Goal: Transaction & Acquisition: Purchase product/service

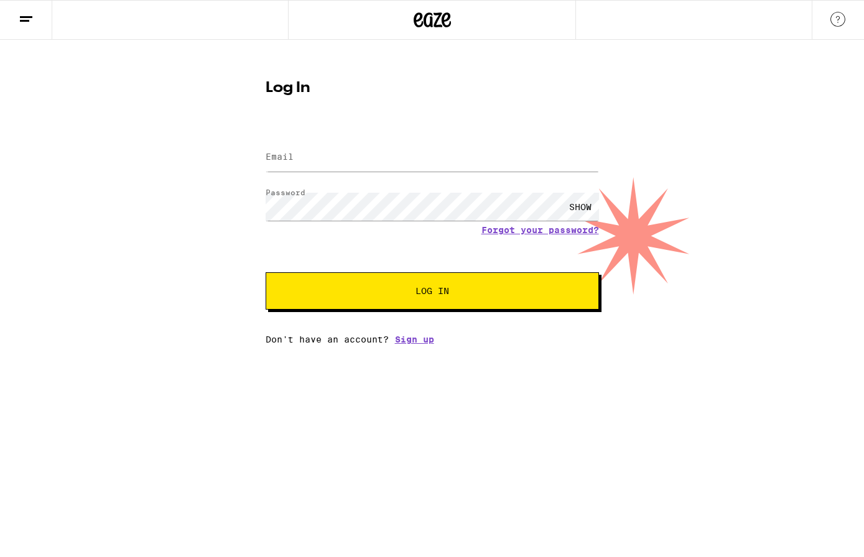
click at [493, 280] on button "Log In" at bounding box center [432, 290] width 333 height 37
click at [401, 159] on input "Email" at bounding box center [432, 158] width 333 height 28
type input "g"
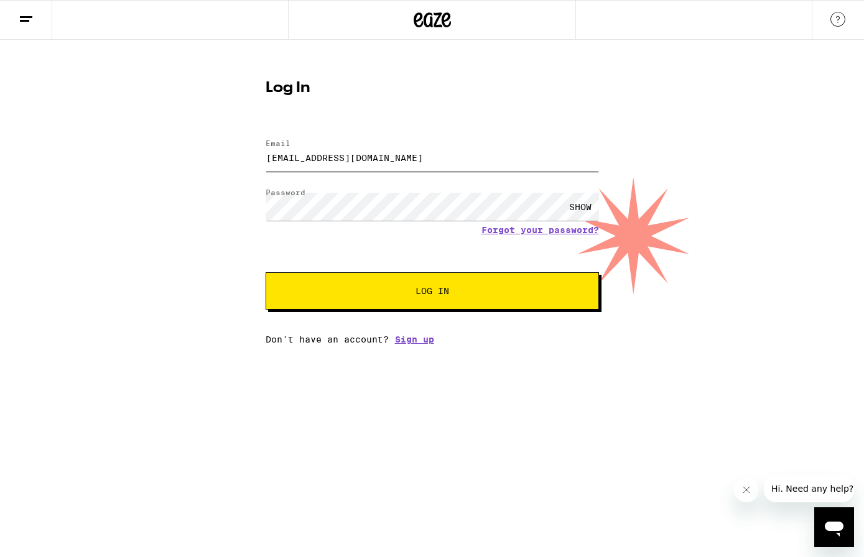
click at [266, 272] on button "Log In" at bounding box center [432, 290] width 333 height 37
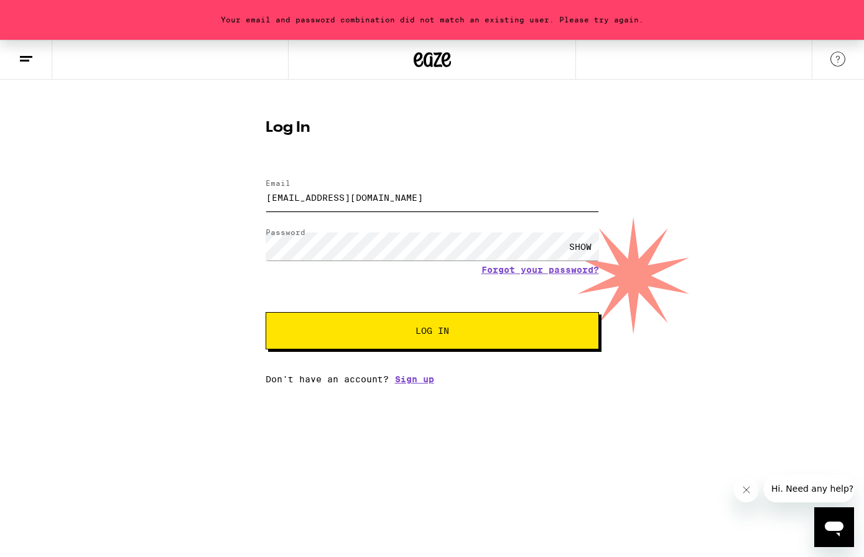
click at [368, 191] on input "[EMAIL_ADDRESS][DOMAIN_NAME]" at bounding box center [432, 197] width 333 height 28
click at [370, 198] on input "[EMAIL_ADDRESS][DOMAIN_NAME]" at bounding box center [432, 197] width 333 height 28
type input "[EMAIL_ADDRESS][DOMAIN_NAME]"
click at [266, 312] on button "Log In" at bounding box center [432, 330] width 333 height 37
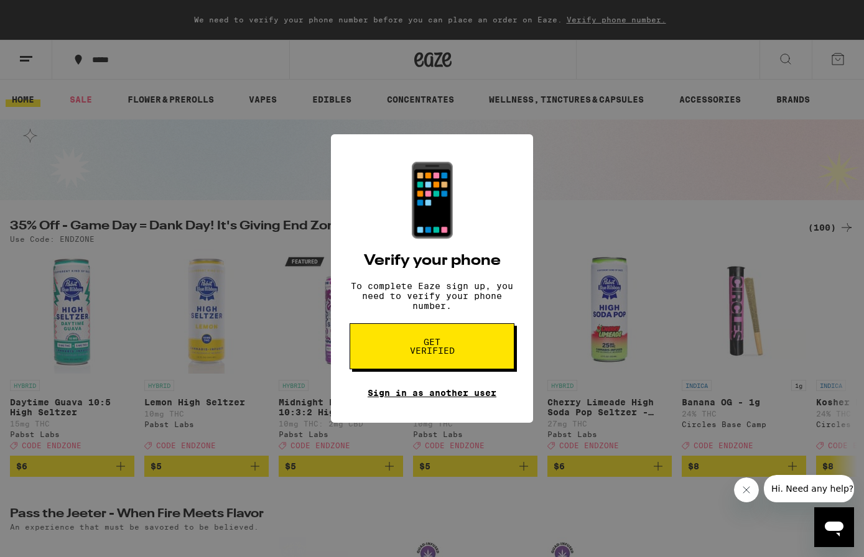
click at [459, 398] on link "Sign in as another user" at bounding box center [432, 393] width 129 height 10
